Goal: Navigation & Orientation: Find specific page/section

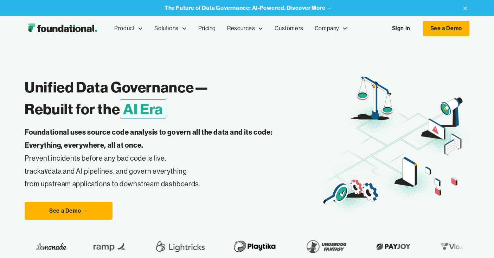
click at [146, 183] on div "Unified Data Governance— Rebuilt for the AI Era Foundational uses source code a…" at bounding box center [247, 163] width 445 height 244
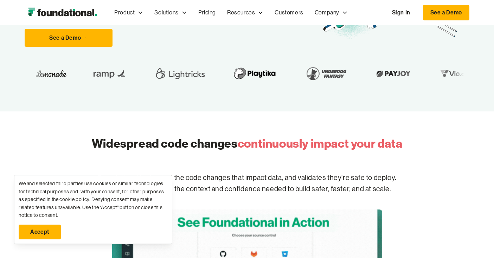
scroll to position [295, 0]
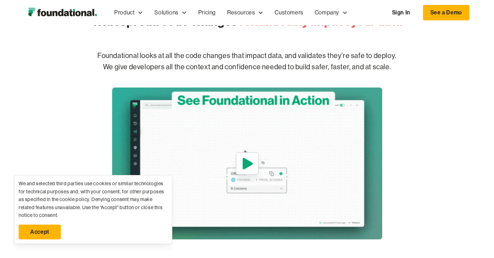
click at [50, 230] on link "Accept" at bounding box center [40, 232] width 42 height 15
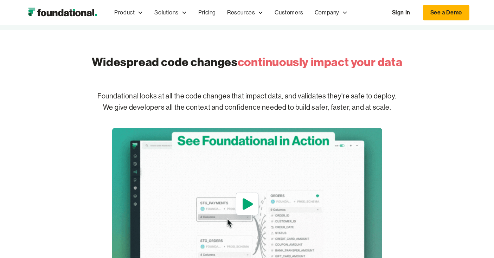
scroll to position [0, 0]
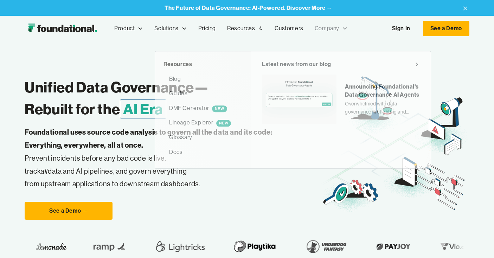
click at [326, 30] on div "Company" at bounding box center [327, 28] width 25 height 9
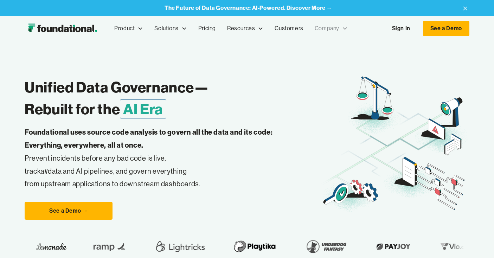
click at [326, 30] on div "Company" at bounding box center [327, 28] width 25 height 9
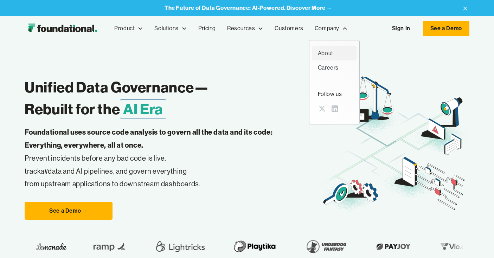
click at [324, 55] on div "About" at bounding box center [334, 53] width 33 height 9
